Goal: Find specific page/section: Find specific page/section

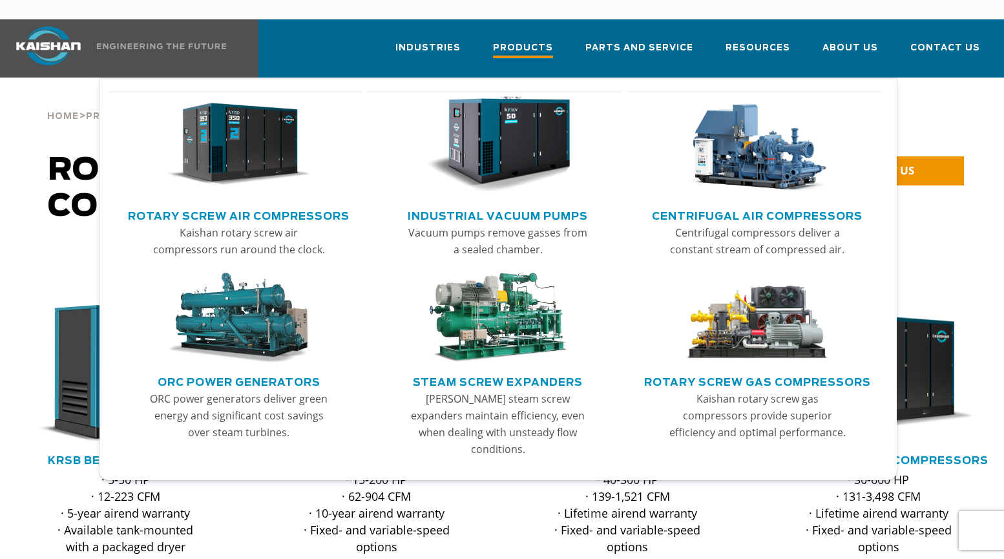
click at [547, 41] on span "Products" at bounding box center [523, 49] width 60 height 17
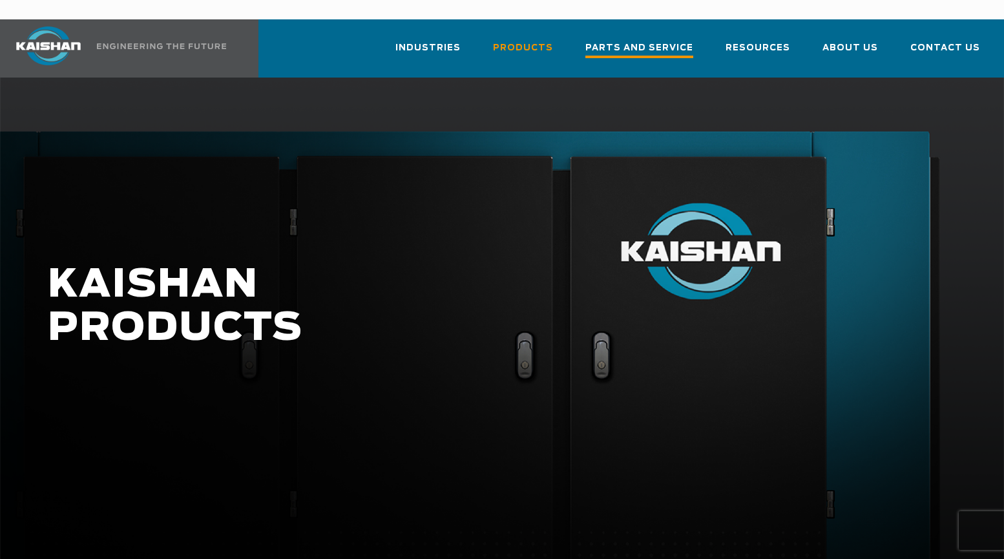
click at [668, 41] on span "Parts and Service" at bounding box center [640, 49] width 108 height 17
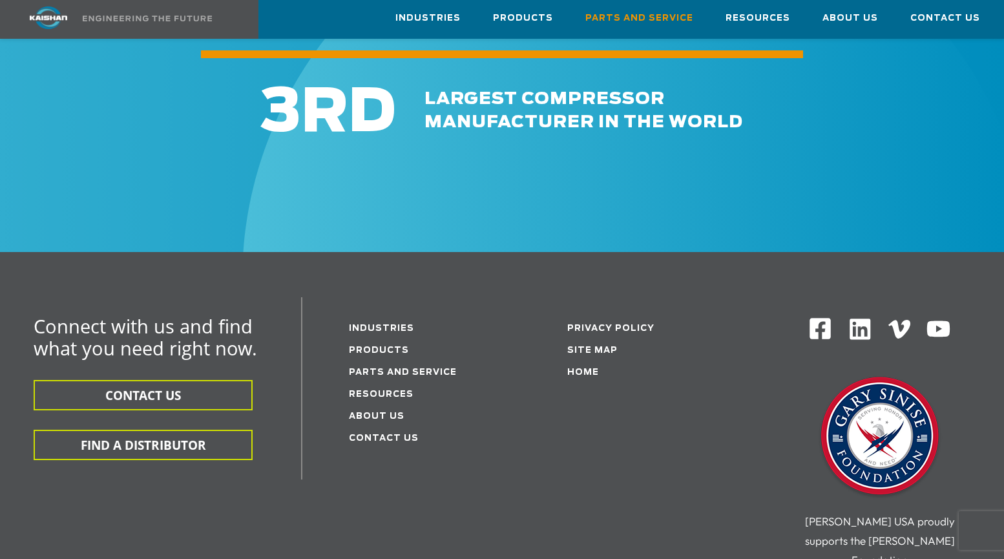
scroll to position [1413, 0]
